Goal: Information Seeking & Learning: Learn about a topic

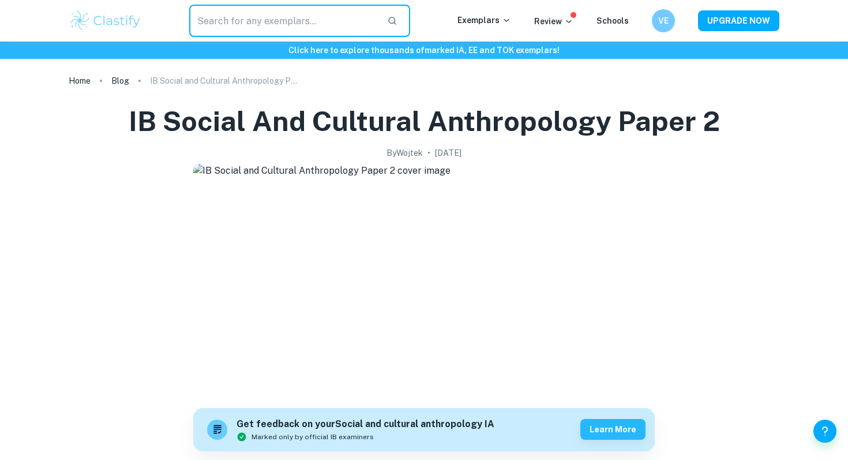
click at [346, 24] on input "text" at bounding box center [283, 21] width 189 height 32
type input "IO"
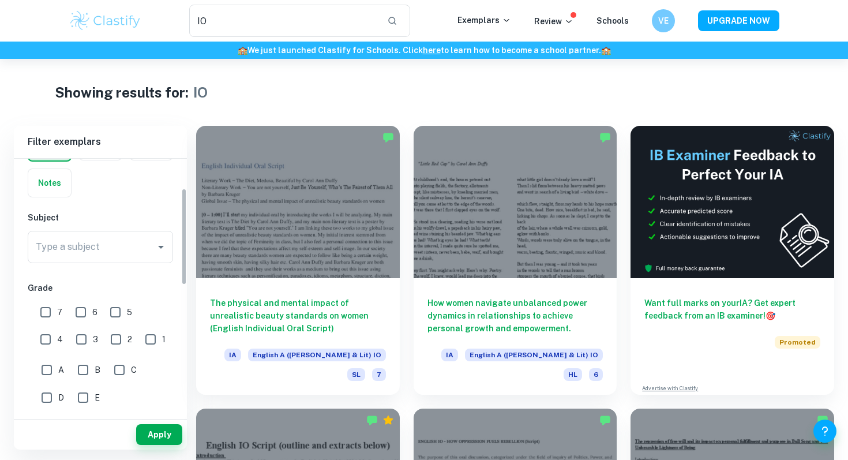
scroll to position [81, 0]
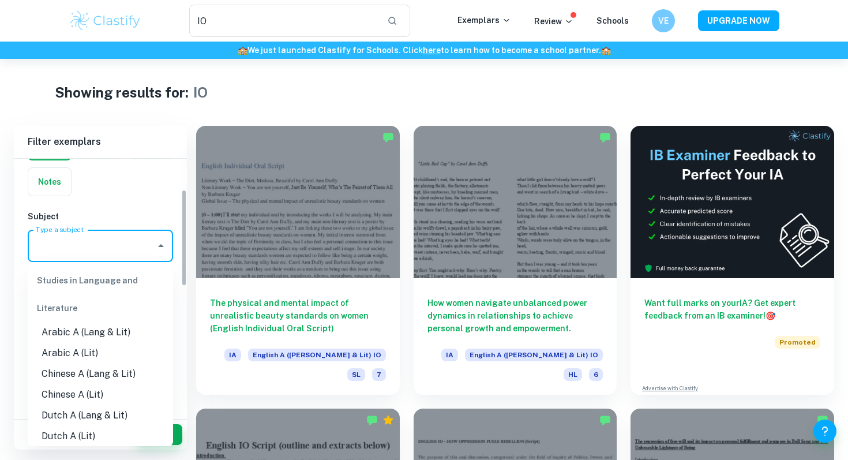
click at [121, 242] on input "Type a subject" at bounding box center [92, 246] width 118 height 22
click at [124, 277] on div "Studies in Language and Literature" at bounding box center [100, 294] width 145 height 55
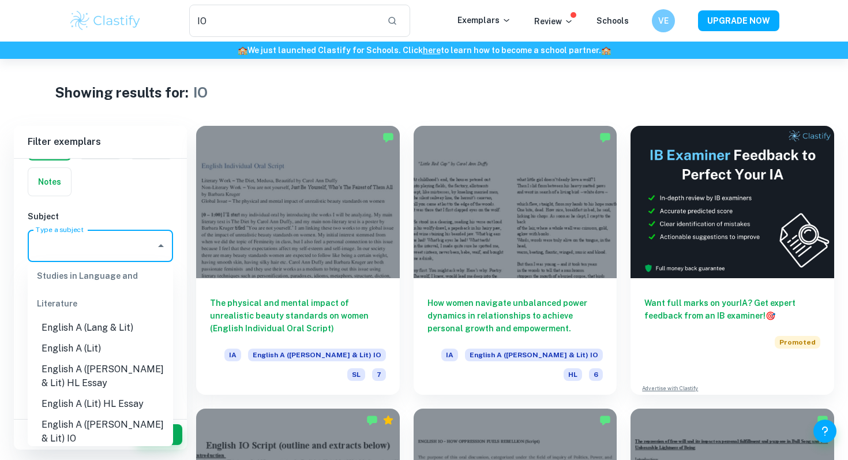
scroll to position [130, 0]
click at [113, 418] on li "English A ([PERSON_NAME] & Lit) IO" at bounding box center [100, 431] width 145 height 35
type input "English A ([PERSON_NAME] & Lit) IO"
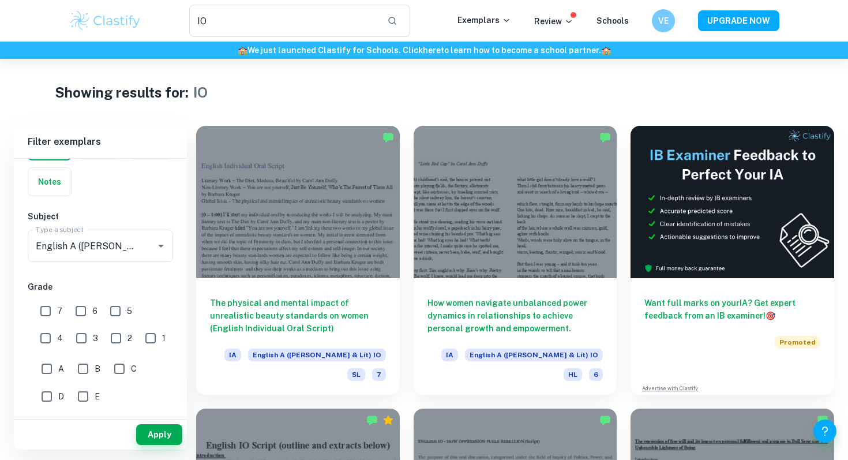
click at [65, 307] on div "7" at bounding box center [54, 309] width 35 height 27
click at [58, 307] on span "7" at bounding box center [59, 311] width 5 height 13
click at [57, 307] on input "7" at bounding box center [45, 310] width 23 height 23
checkbox input "true"
click at [59, 364] on span "A" at bounding box center [61, 368] width 6 height 13
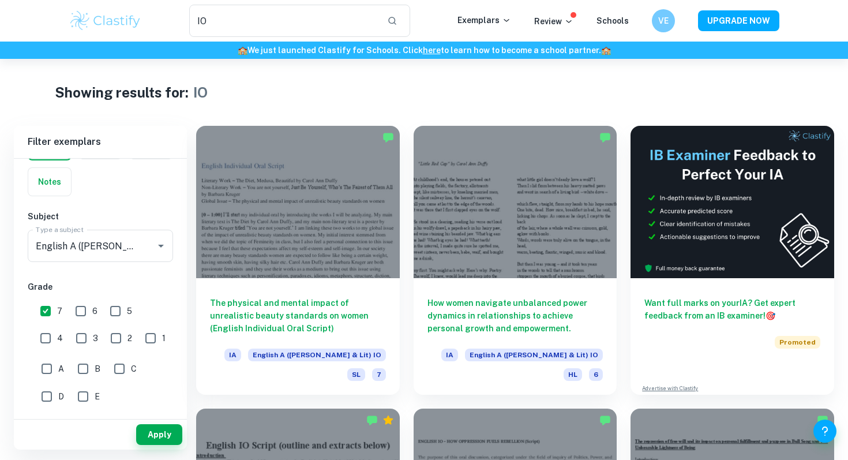
click at [58, 364] on input "A" at bounding box center [46, 368] width 23 height 23
checkbox input "true"
click at [149, 429] on button "Apply" at bounding box center [159, 434] width 46 height 21
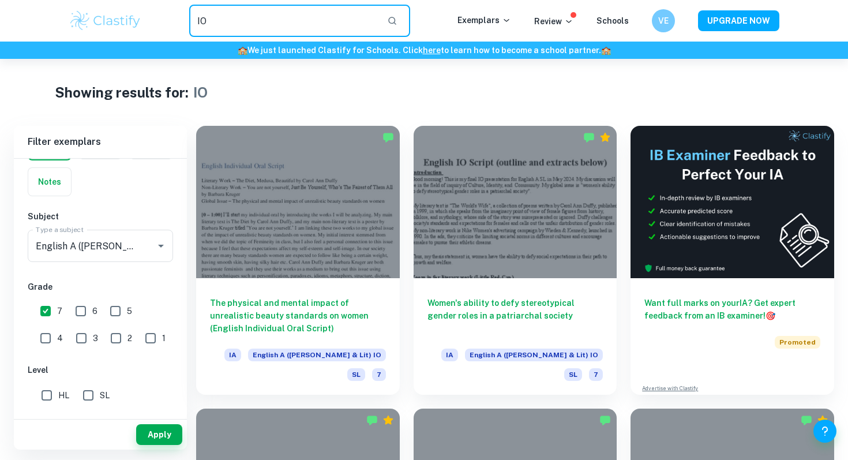
drag, startPoint x: 224, startPoint y: 18, endPoint x: 171, endPoint y: 15, distance: 53.1
click at [171, 18] on div "IO ​" at bounding box center [300, 21] width 316 height 32
type input "r"
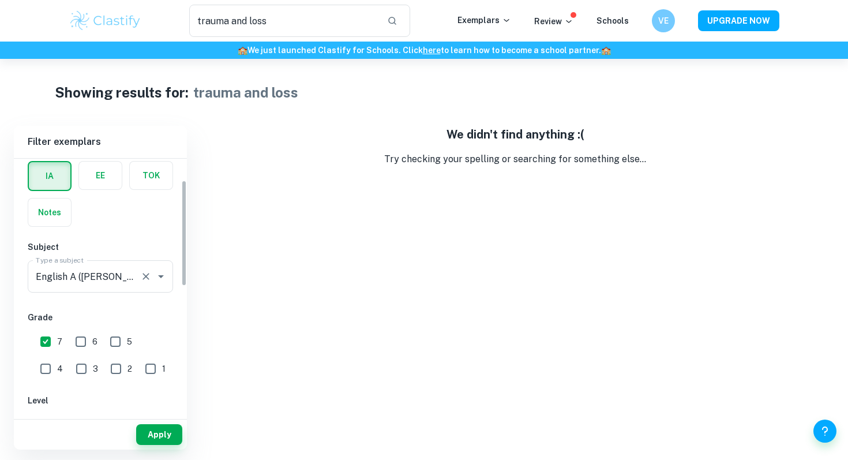
scroll to position [53, 0]
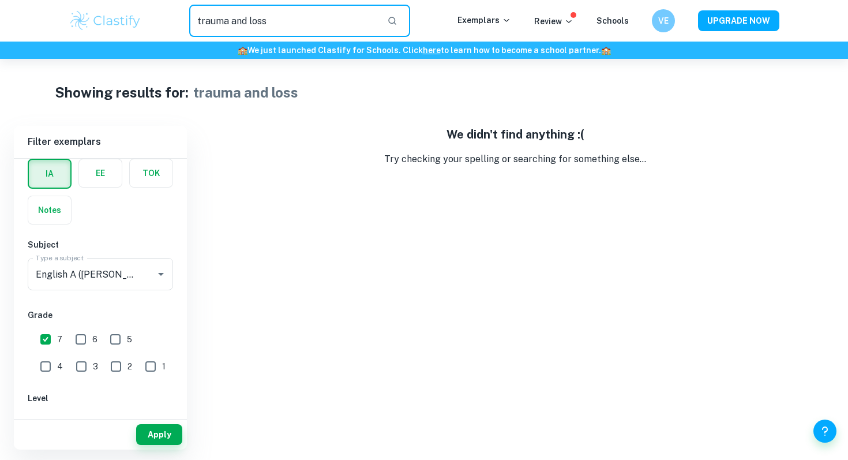
drag, startPoint x: 271, startPoint y: 9, endPoint x: 252, endPoint y: 9, distance: 19.0
click at [244, 9] on input "trauma and loss" at bounding box center [283, 21] width 189 height 32
click at [269, 17] on input "trauma and loss" at bounding box center [283, 21] width 189 height 32
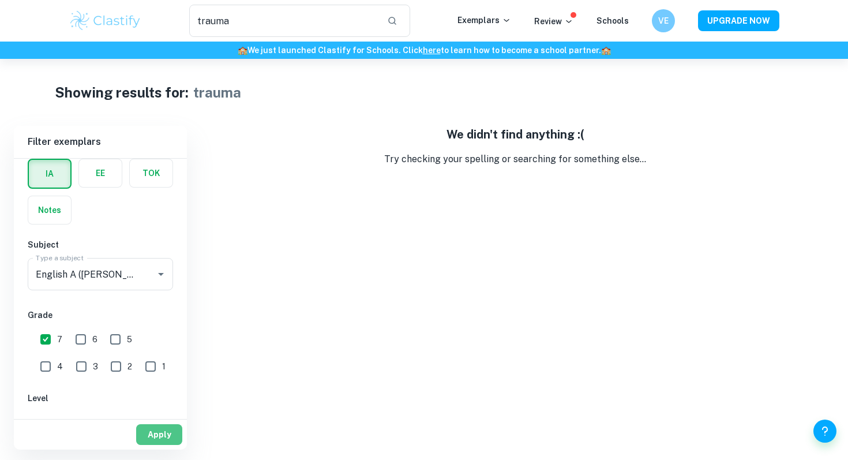
click at [150, 427] on button "Apply" at bounding box center [159, 434] width 46 height 21
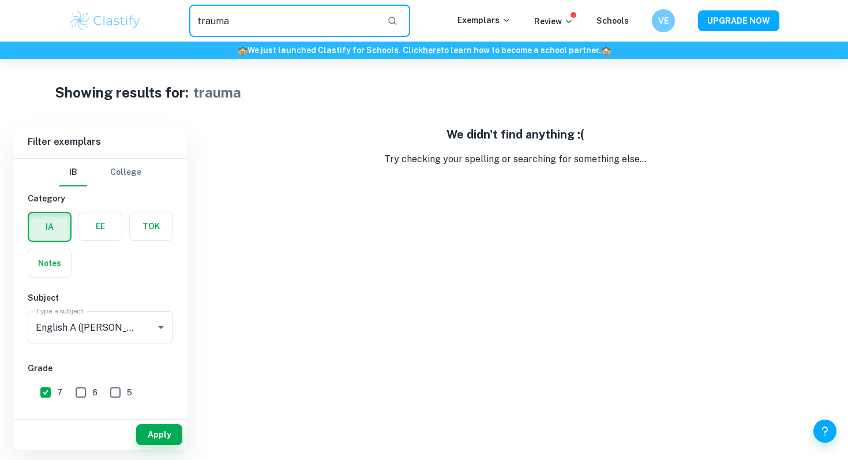
drag, startPoint x: 262, startPoint y: 19, endPoint x: 75, endPoint y: -17, distance: 190.3
click at [75, 0] on html "We value your privacy We use cookies to enhance your browsing experience, serve…" at bounding box center [424, 230] width 848 height 460
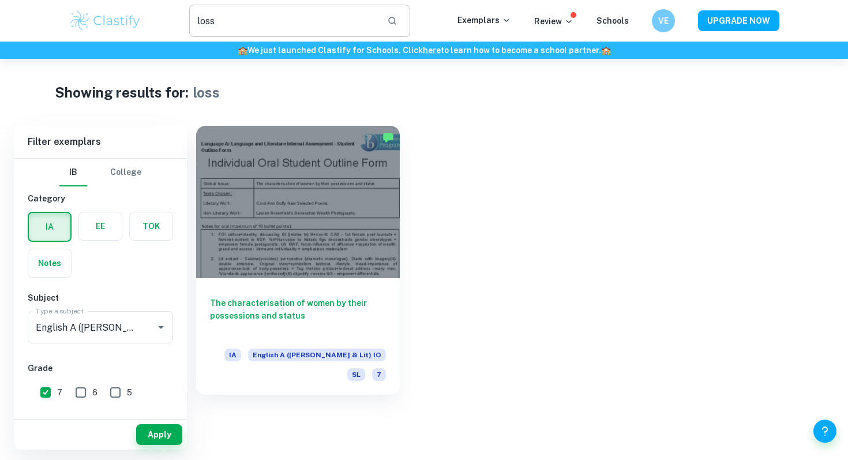
click at [331, 33] on input "loss" at bounding box center [283, 21] width 189 height 32
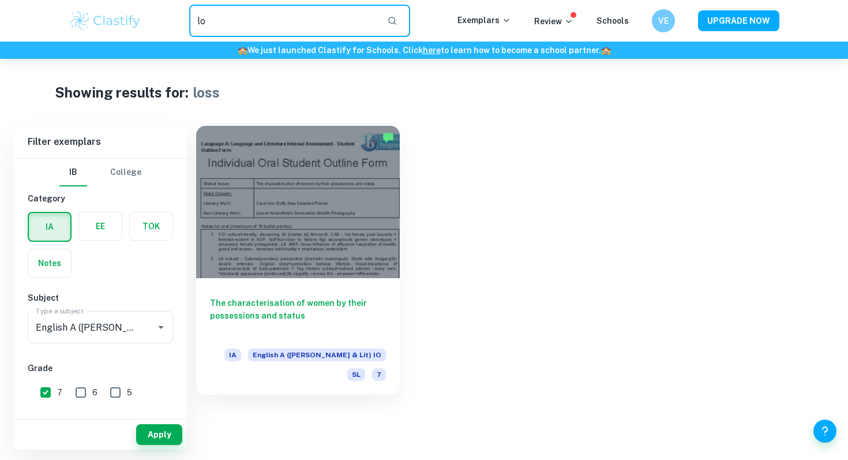
type input "l"
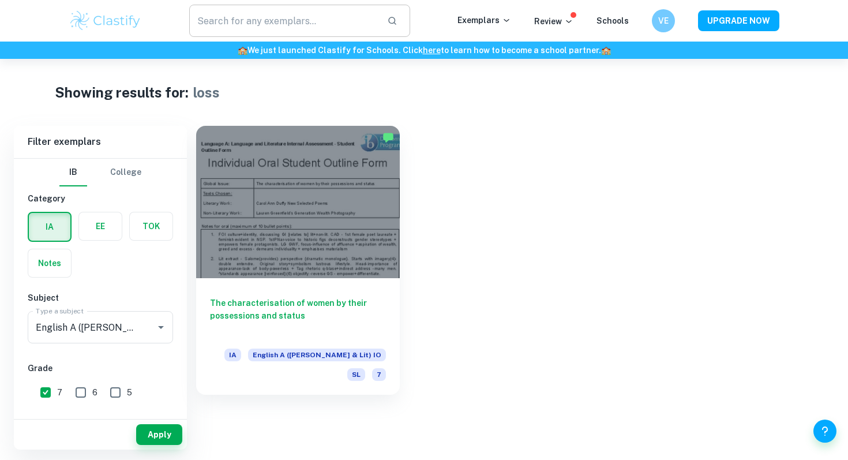
click at [339, 17] on input "text" at bounding box center [283, 21] width 189 height 32
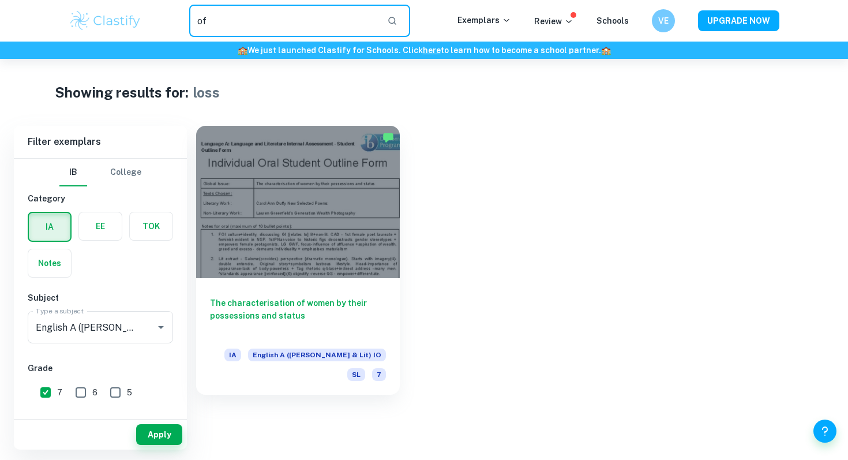
type input "of"
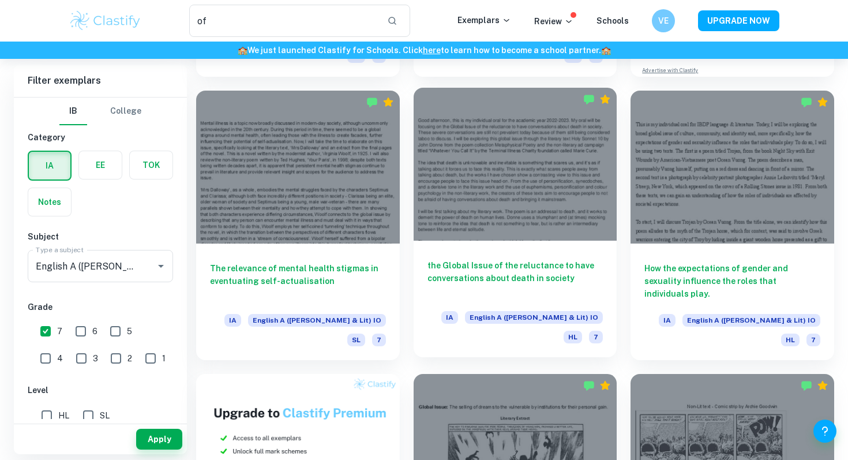
scroll to position [320, 0]
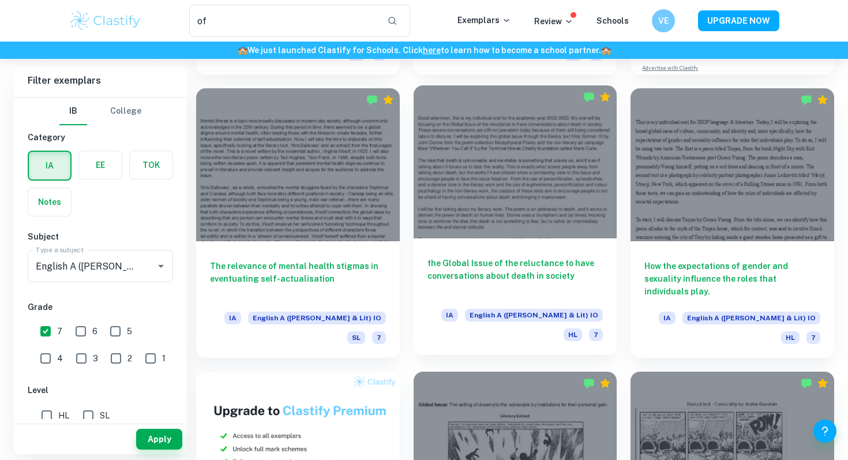
click at [496, 280] on h6 "the Global Issue of the reluctance to have conversations about death in society" at bounding box center [515, 276] width 176 height 38
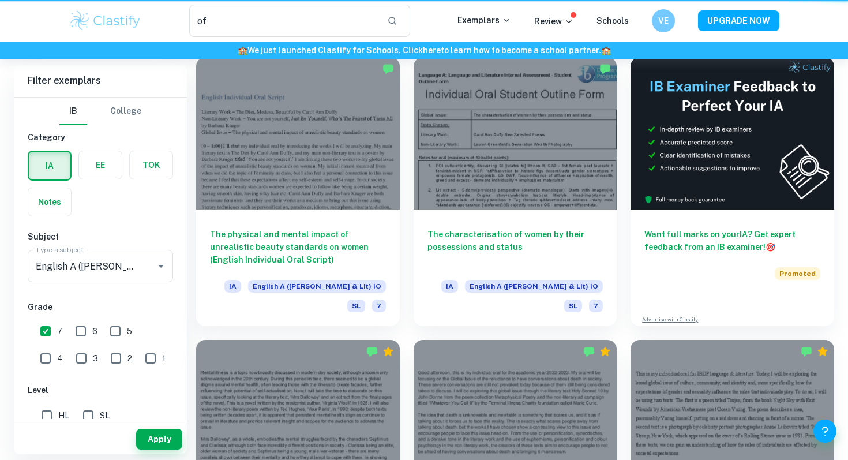
scroll to position [320, 0]
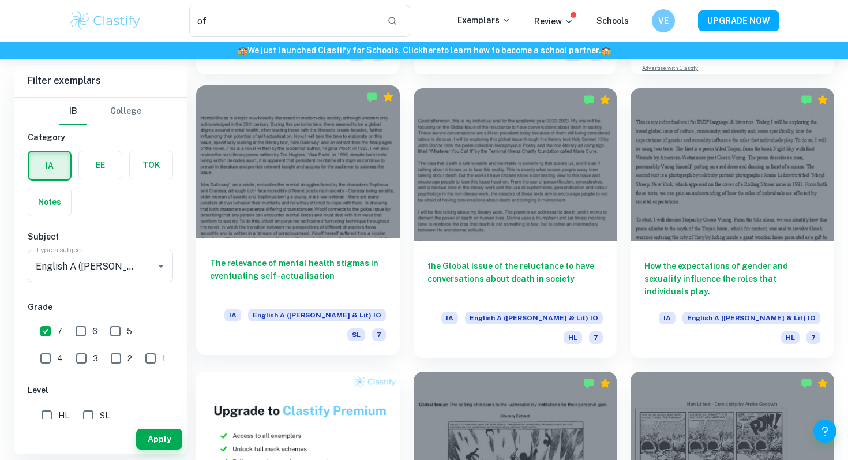
click at [329, 193] on div at bounding box center [298, 161] width 204 height 152
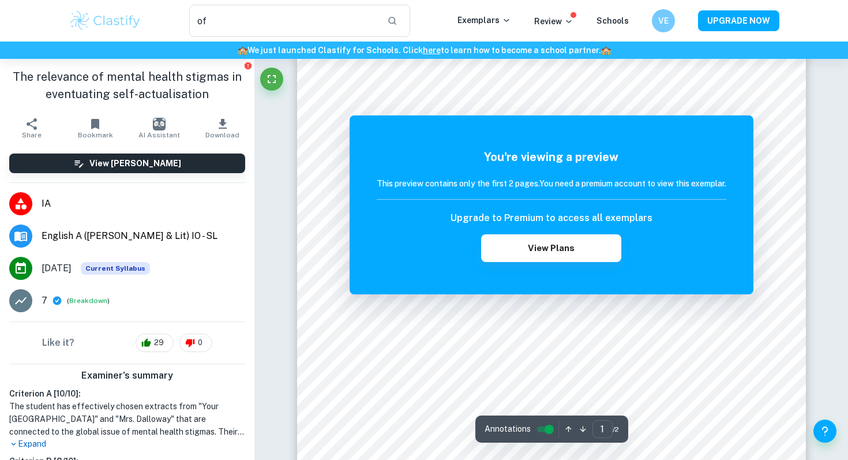
scroll to position [81, 0]
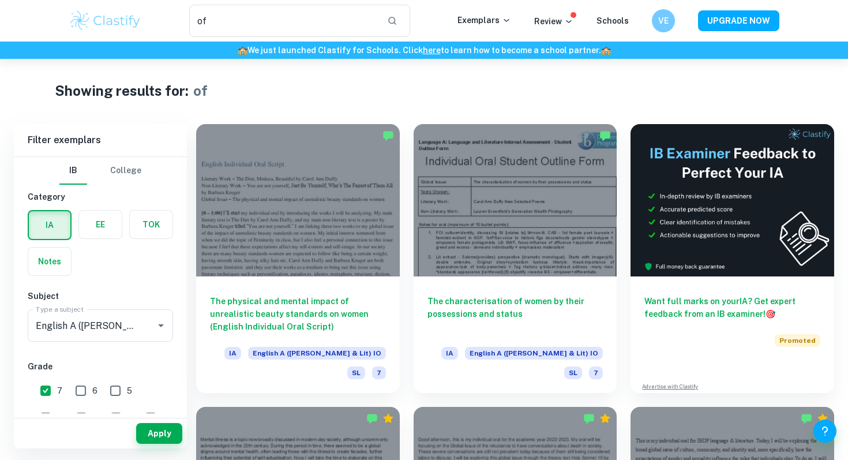
scroll to position [1, 0]
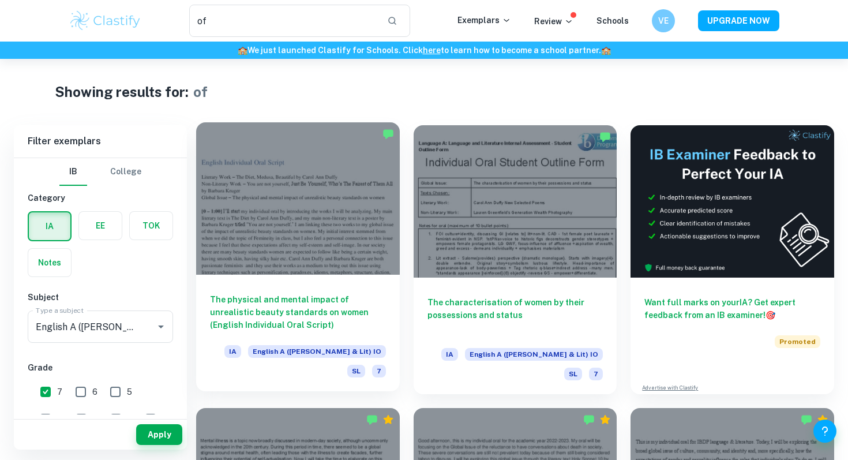
click at [368, 221] on div at bounding box center [298, 198] width 204 height 152
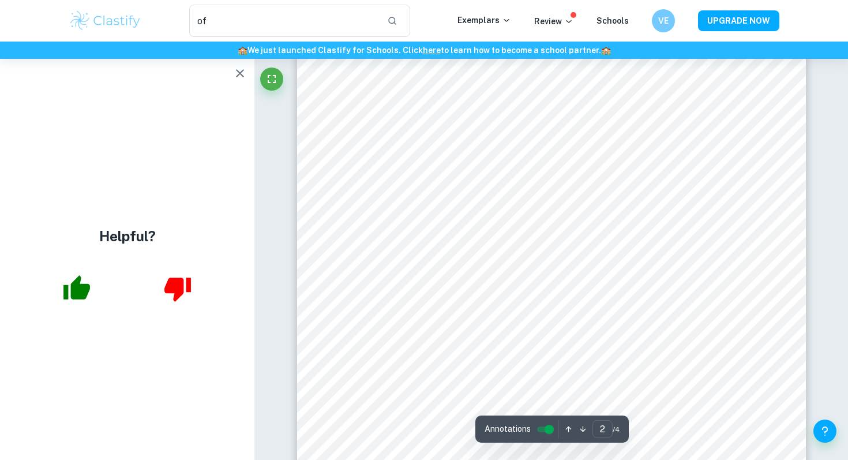
scroll to position [1090, 0]
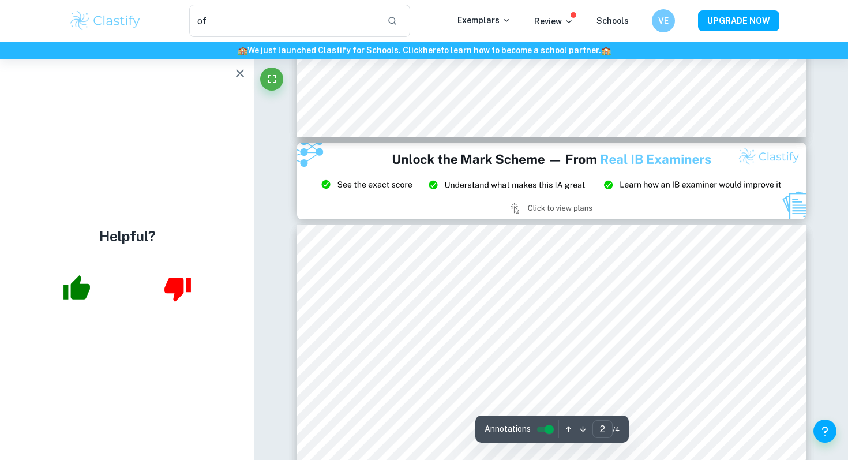
type input "3"
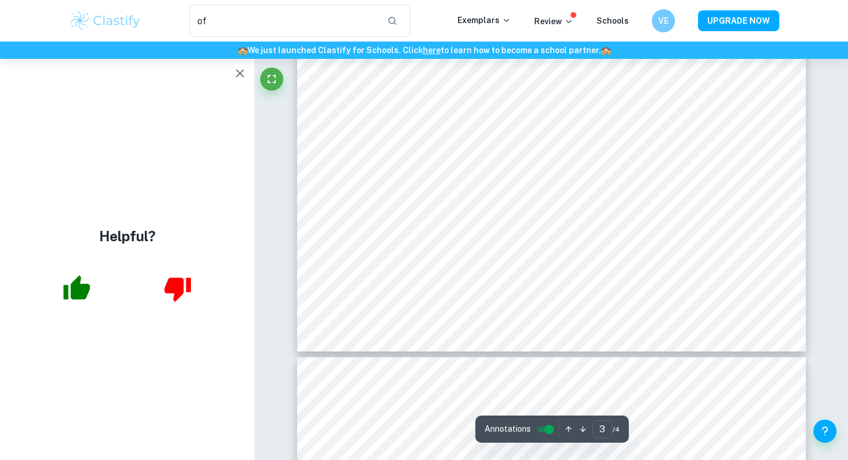
scroll to position [2131, 0]
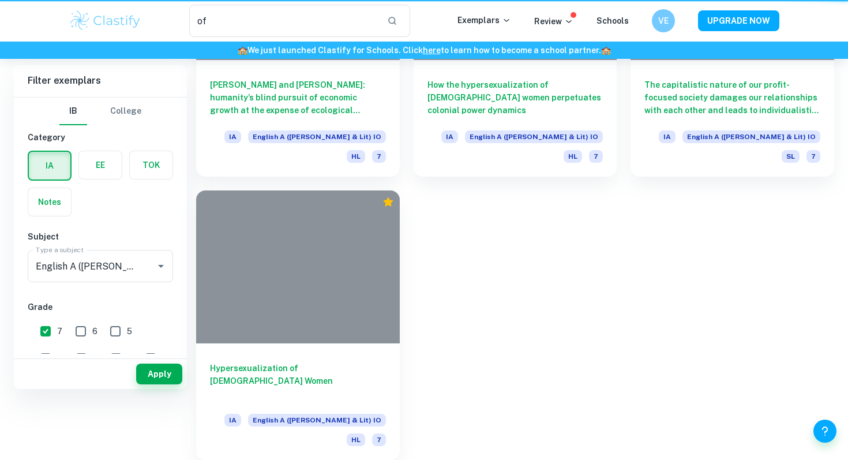
scroll to position [1, 0]
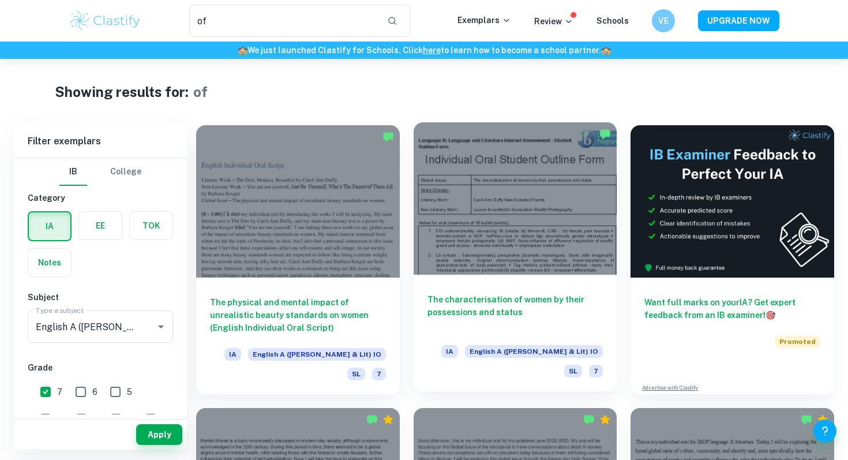
click at [574, 190] on div at bounding box center [516, 198] width 204 height 152
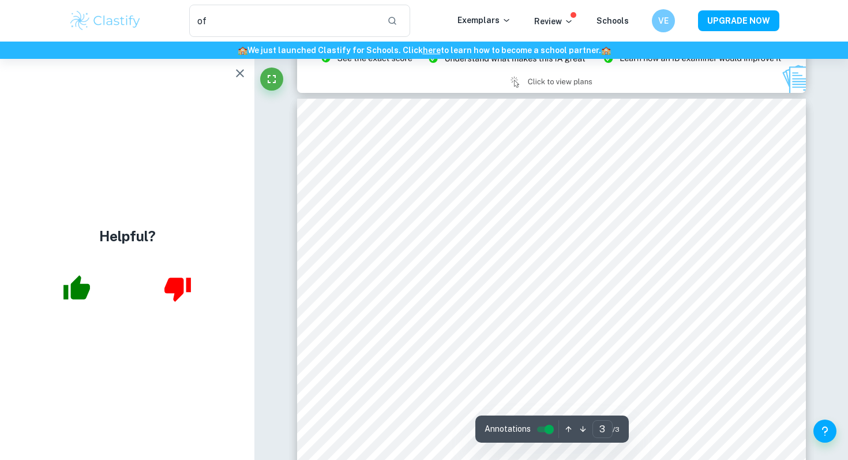
scroll to position [1586, 0]
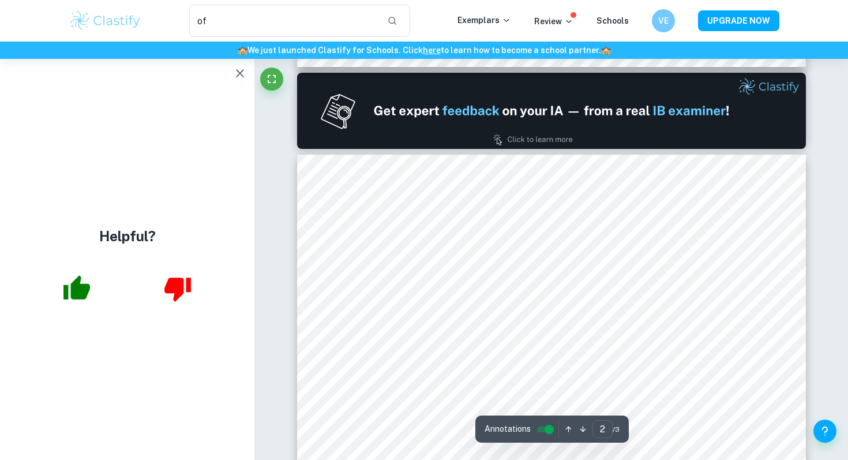
type input "1"
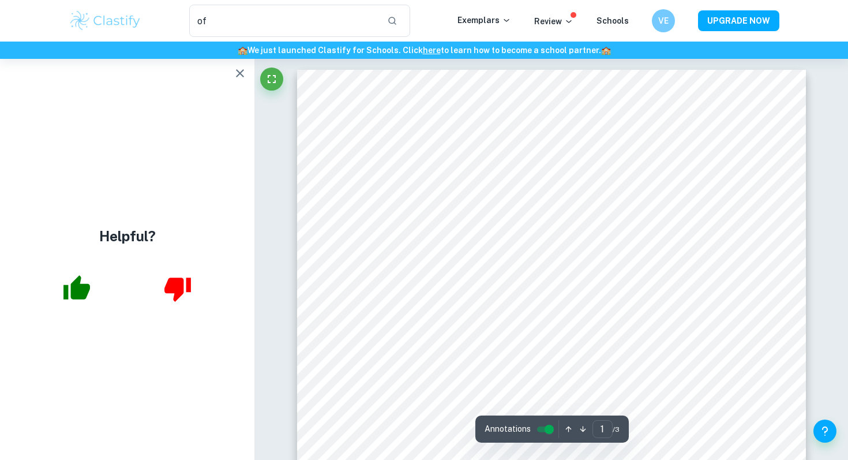
scroll to position [4, 0]
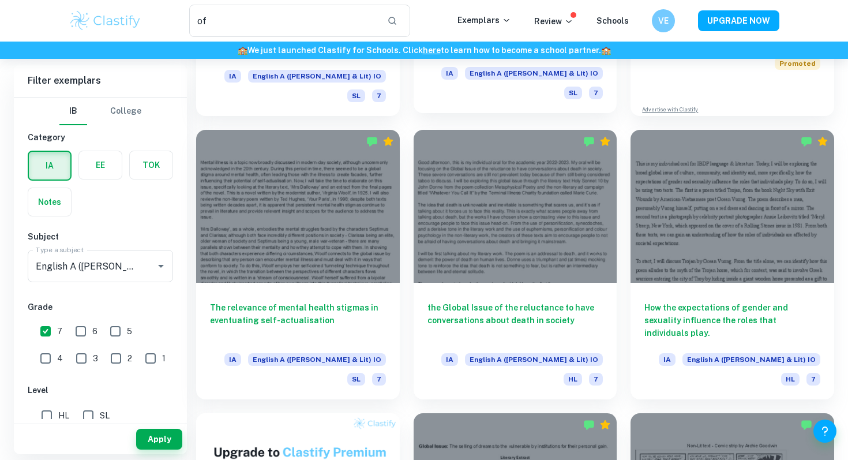
scroll to position [278, 0]
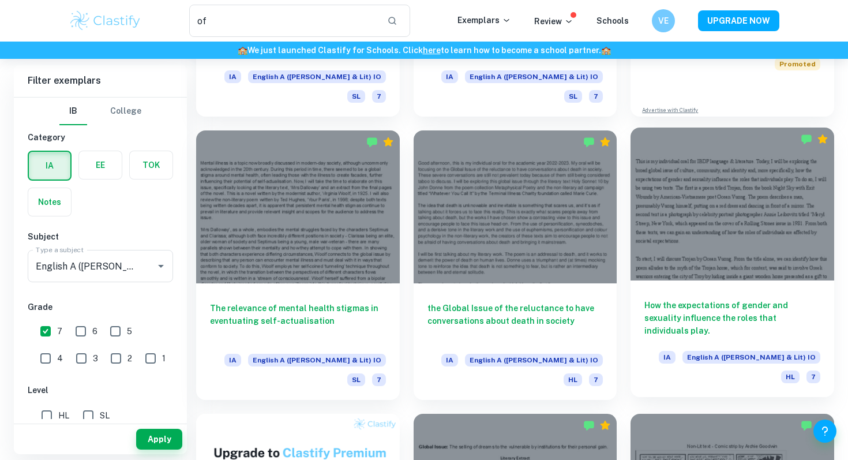
click at [726, 189] on div at bounding box center [733, 203] width 204 height 152
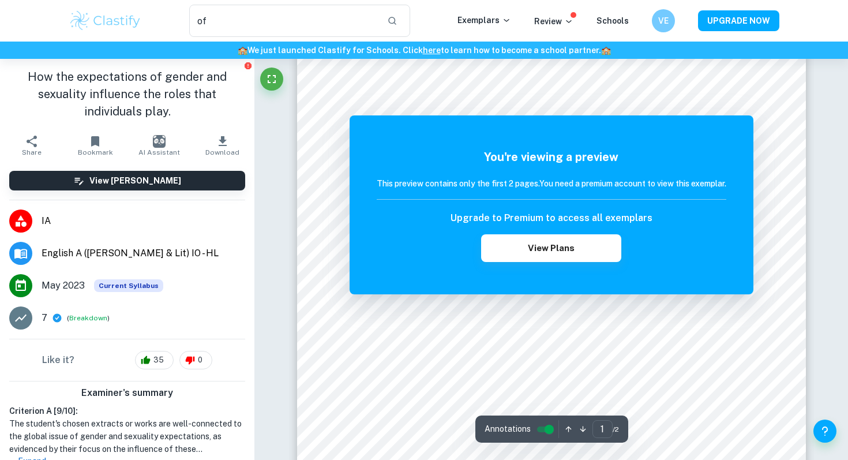
scroll to position [66, 0]
